Goal: Find specific page/section: Find specific page/section

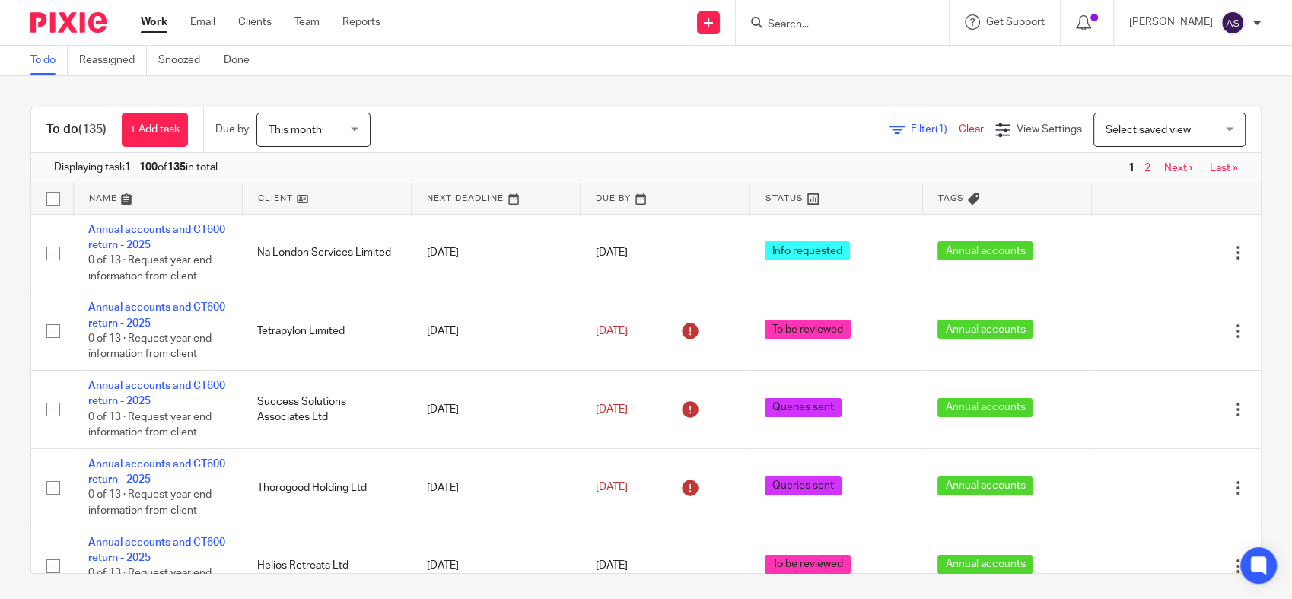
click at [807, 18] on input "Search" at bounding box center [834, 25] width 137 height 14
type input "ponent"
click button "submit" at bounding box center [0, 0] width 0 height 0
click at [838, 24] on input "ponent" at bounding box center [834, 25] width 137 height 14
click at [839, 58] on link at bounding box center [857, 59] width 189 height 23
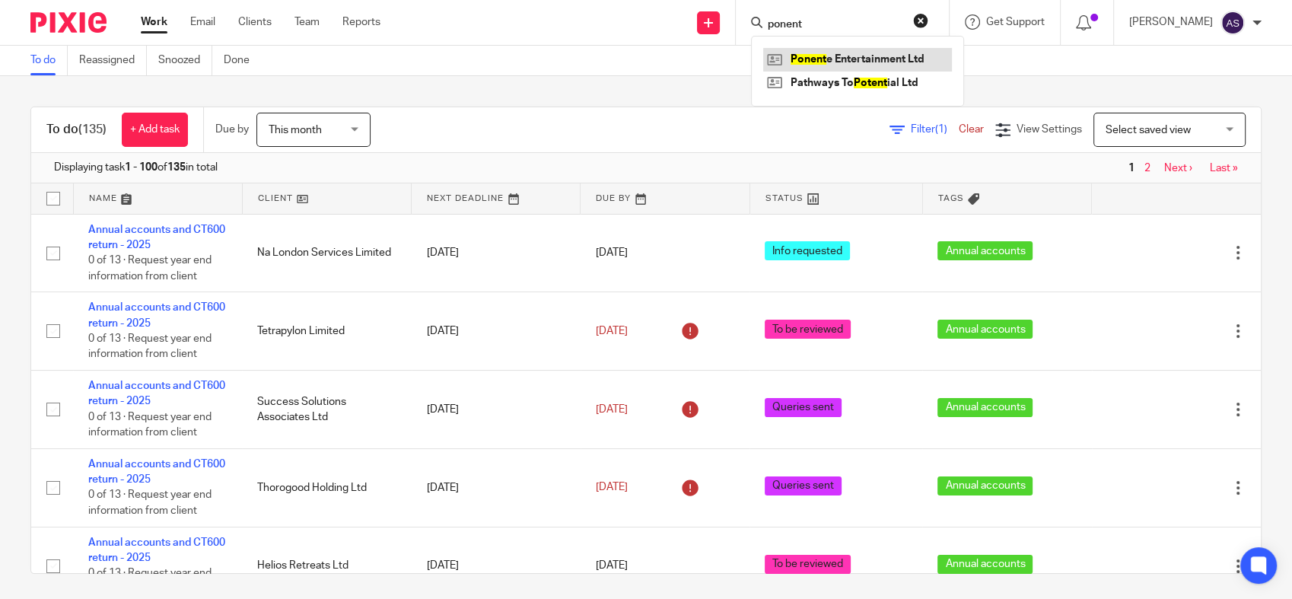
click at [837, 65] on link at bounding box center [857, 59] width 189 height 23
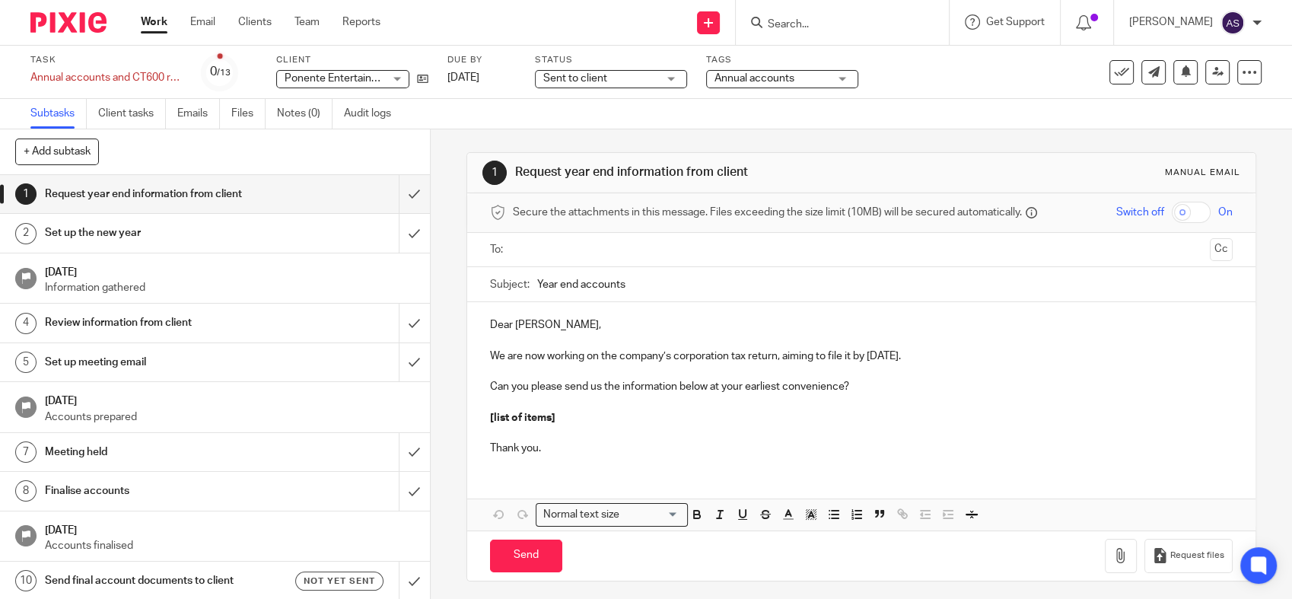
click at [161, 24] on link "Work" at bounding box center [154, 21] width 27 height 15
